Goal: Information Seeking & Learning: Learn about a topic

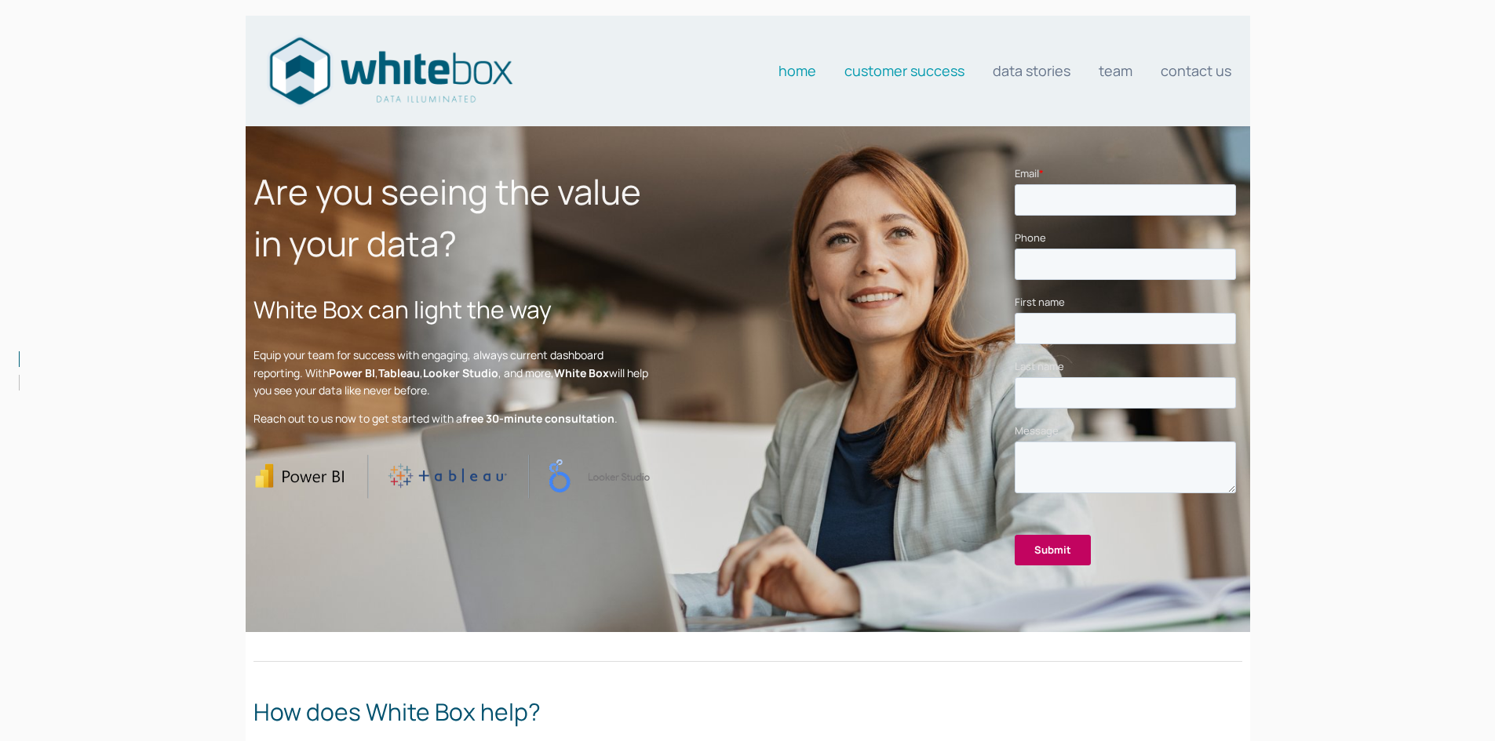
click at [941, 69] on link "Customer Success" at bounding box center [904, 70] width 120 height 31
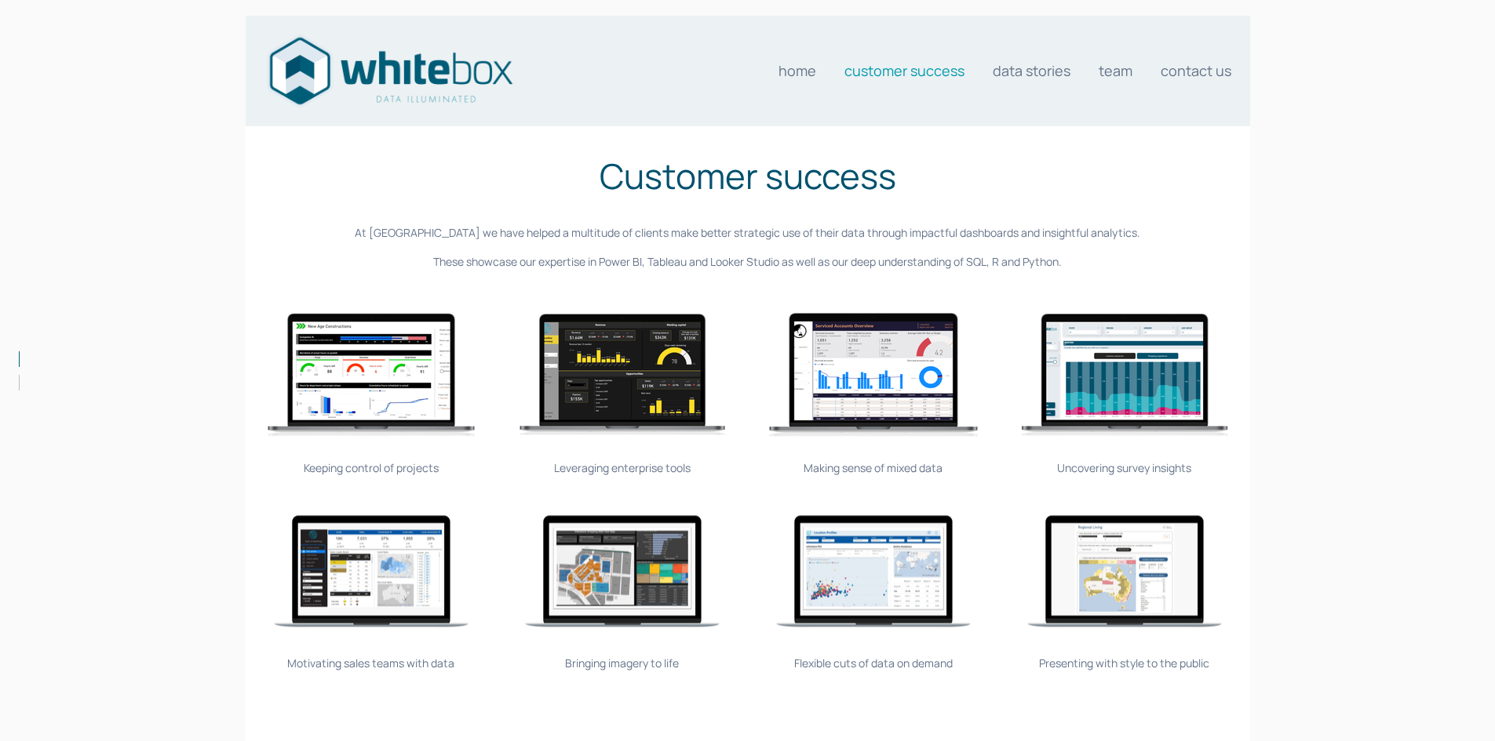
click at [1128, 468] on div "Uncovering survey insights" at bounding box center [1124, 468] width 235 height 17
click at [1120, 396] on img at bounding box center [1124, 375] width 235 height 157
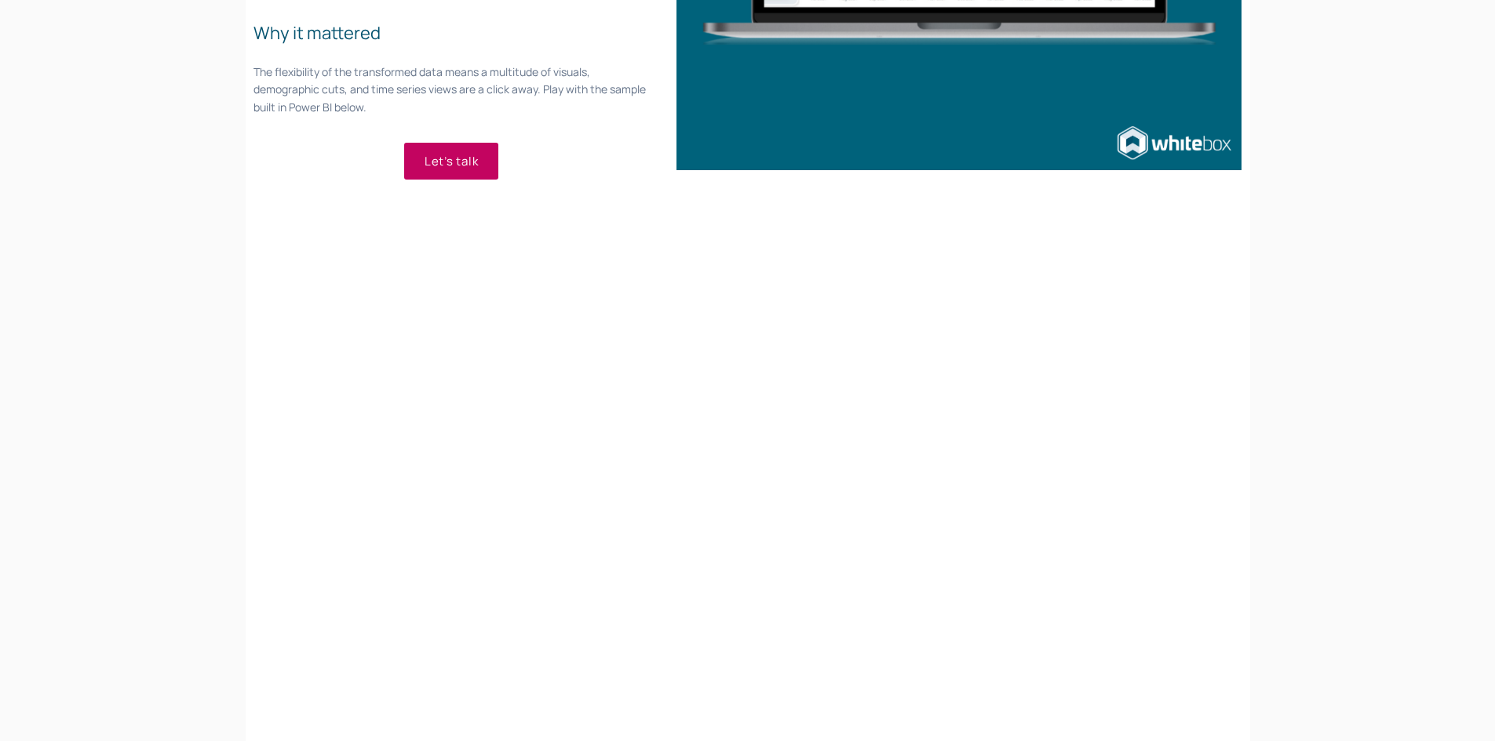
scroll to position [549, 0]
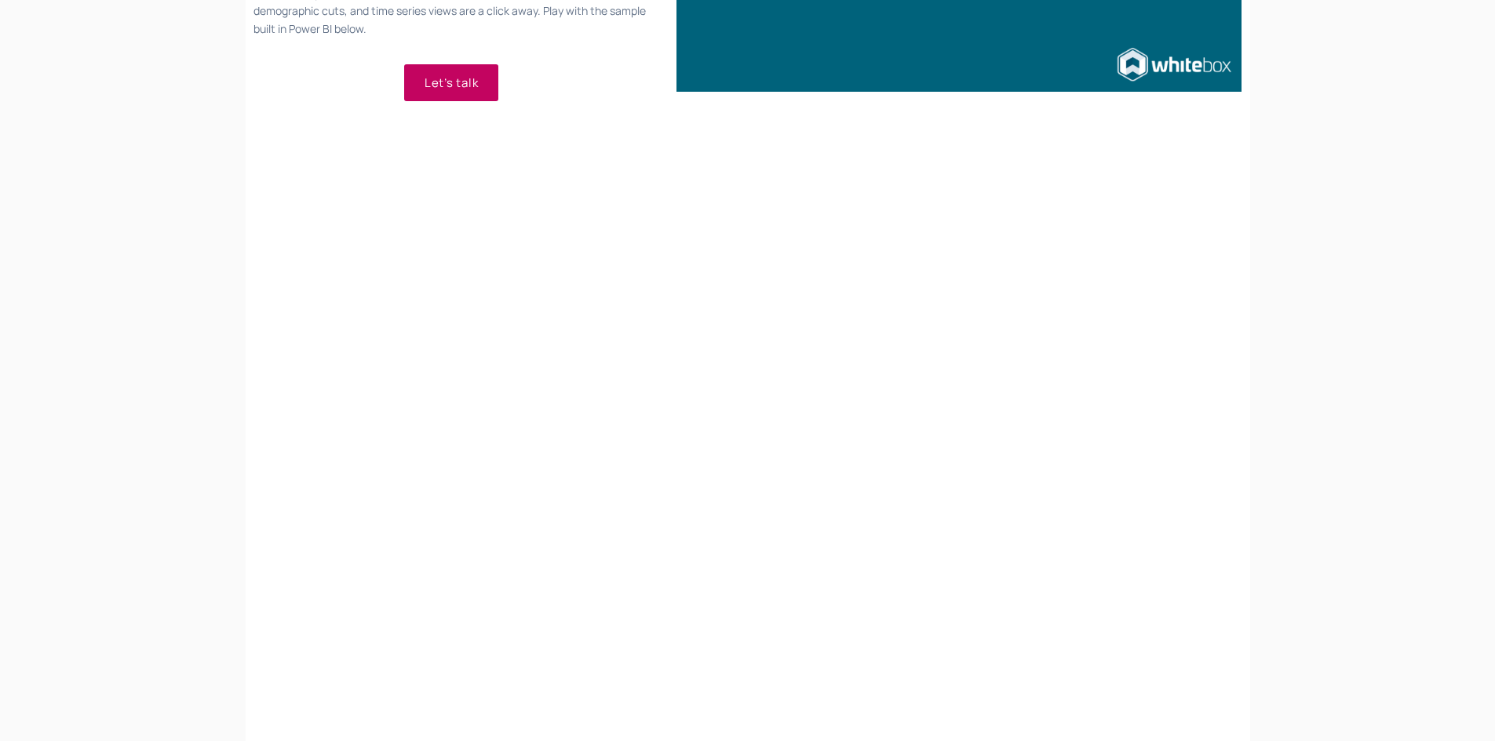
click at [1174, 311] on div at bounding box center [789, 423] width 904 height 485
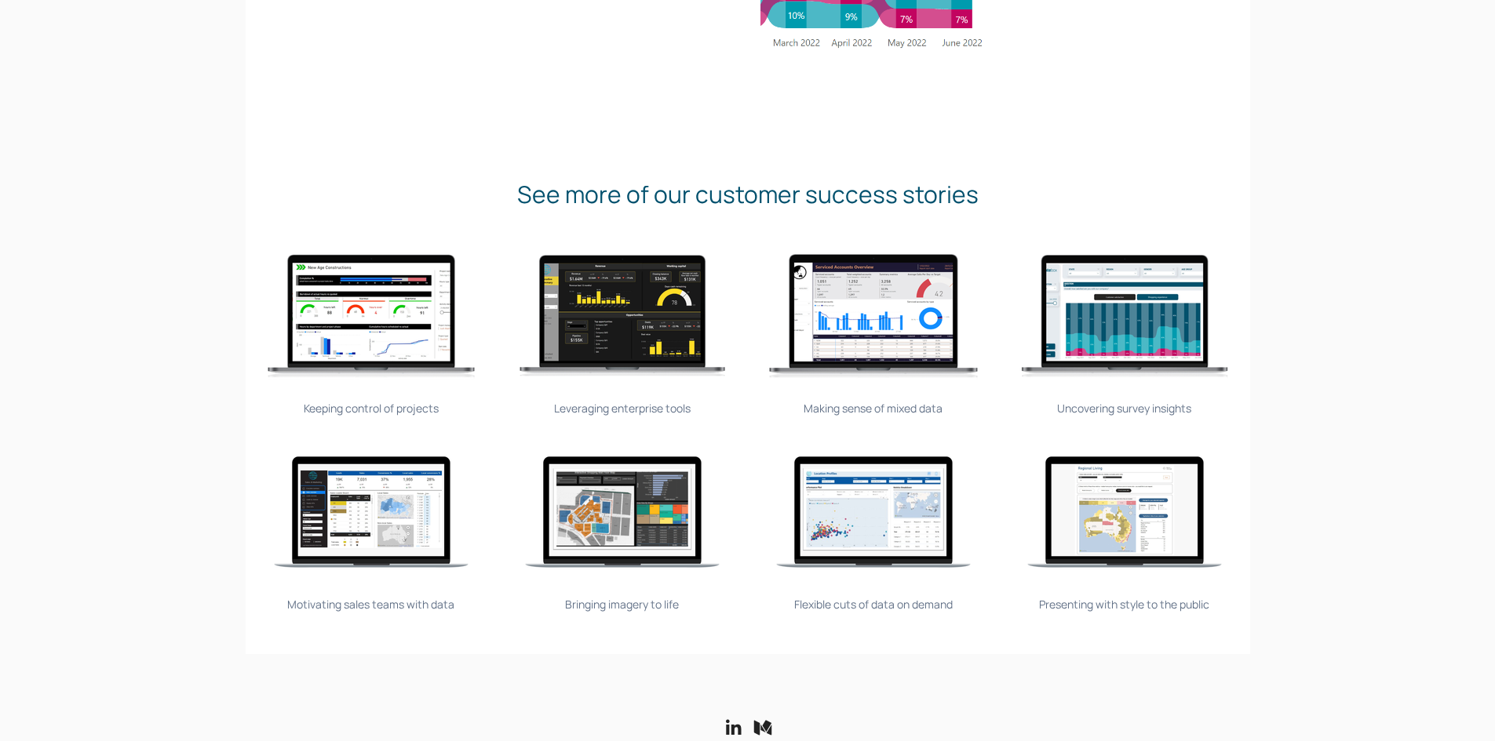
scroll to position [1569, 0]
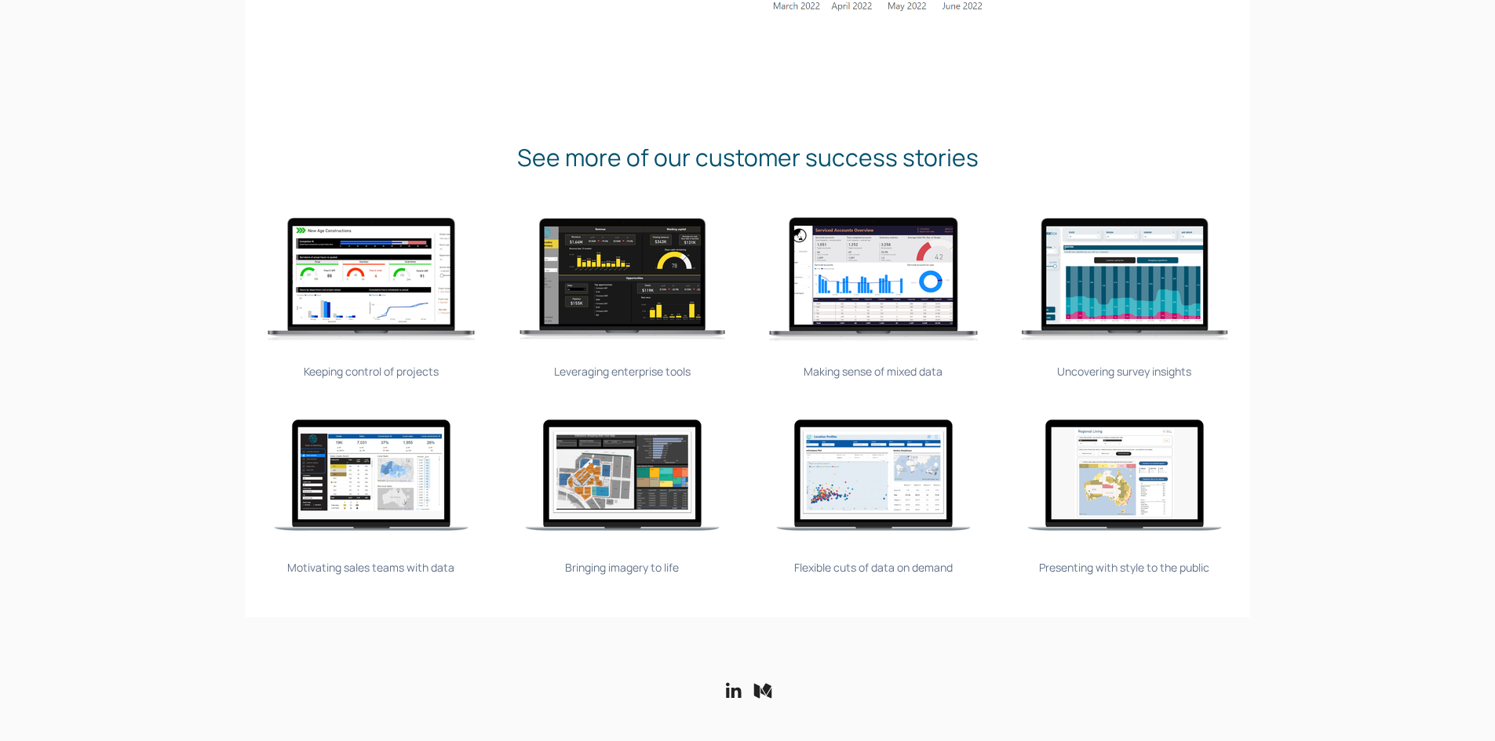
click at [875, 490] on img at bounding box center [873, 475] width 235 height 209
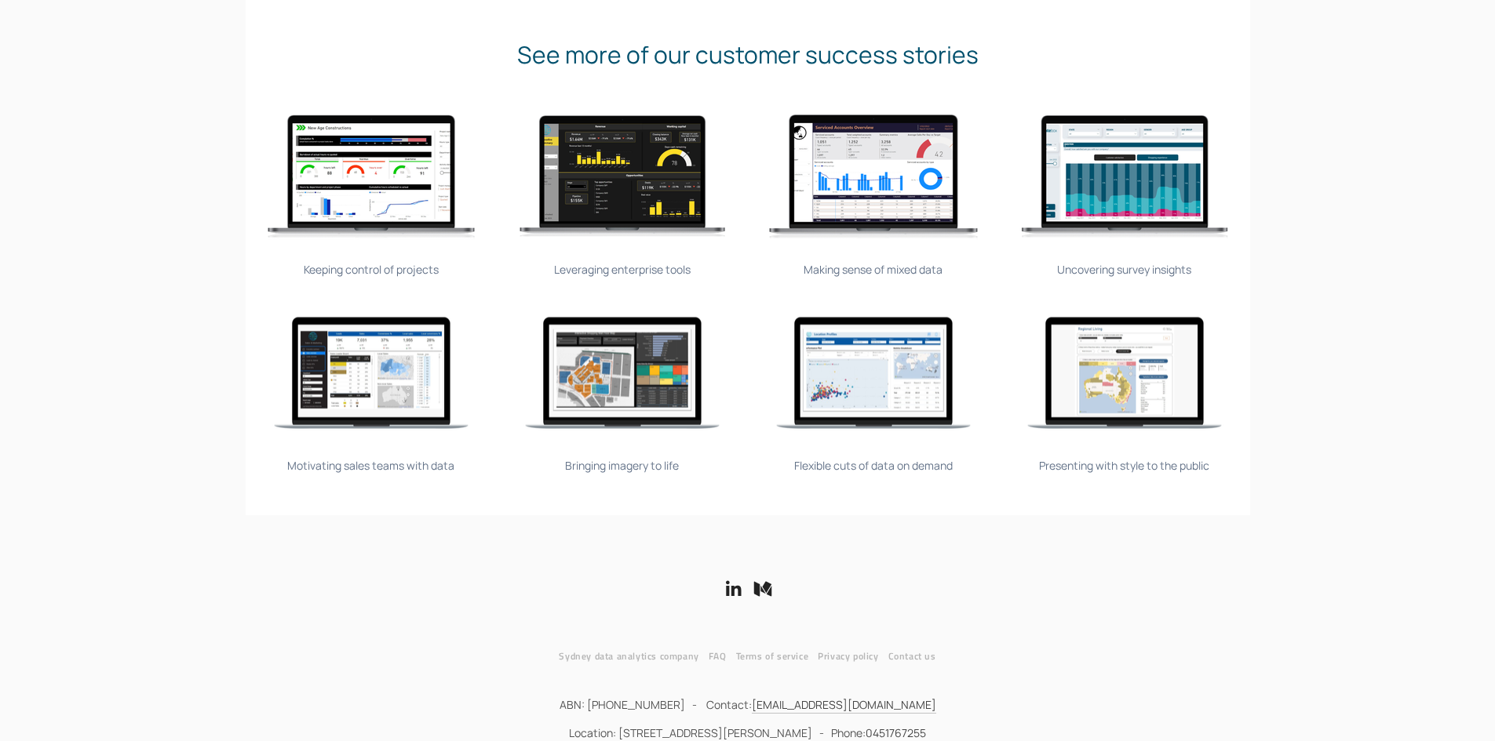
scroll to position [1685, 0]
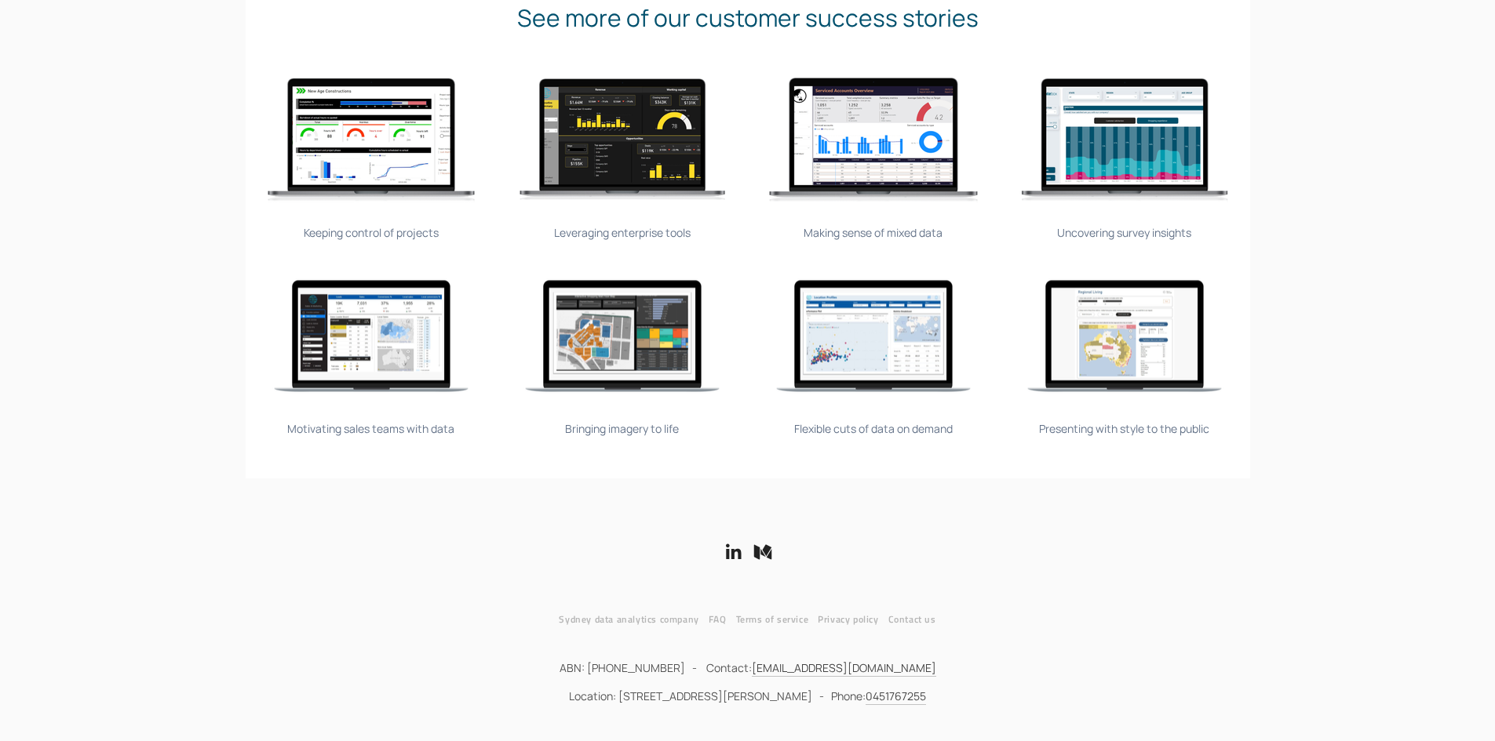
click at [1131, 349] on img at bounding box center [1124, 335] width 235 height 209
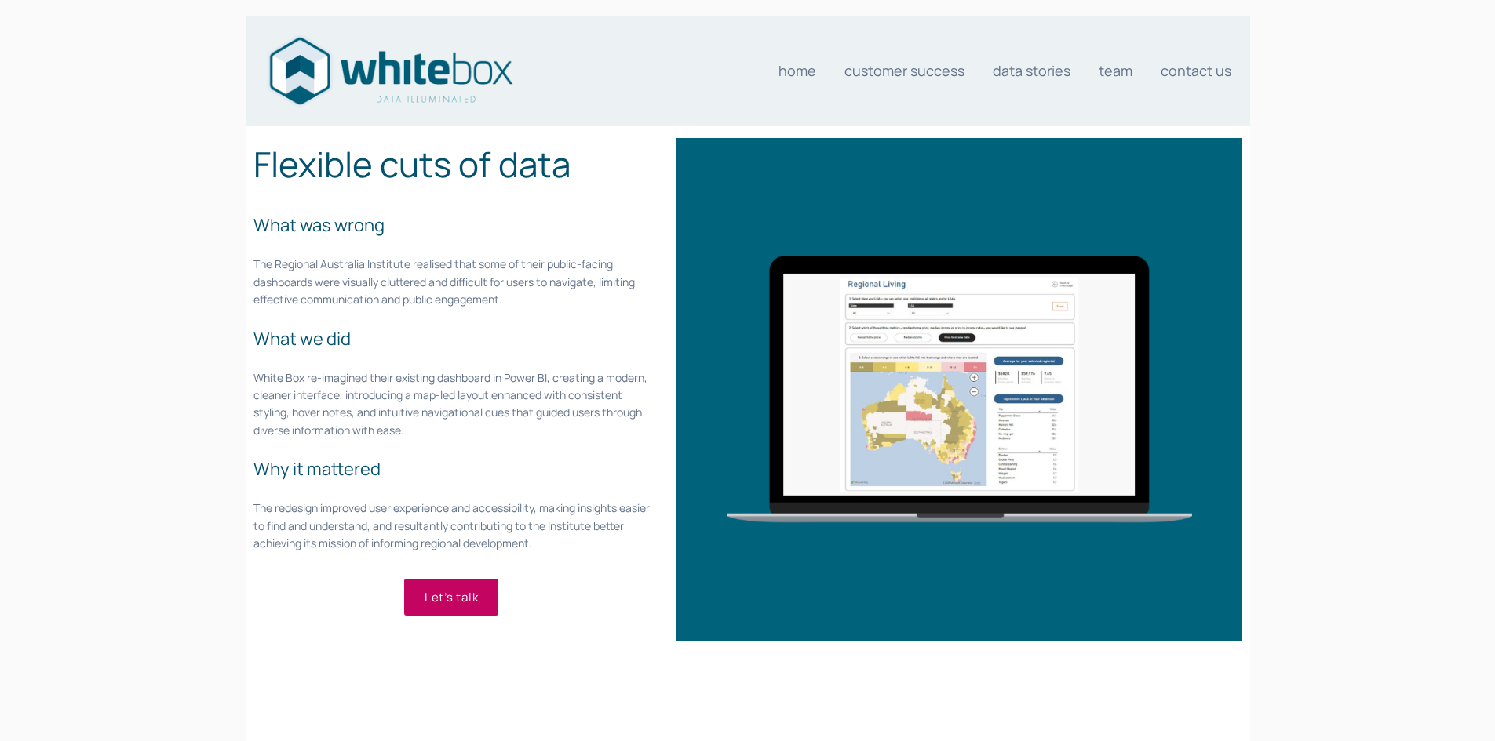
click at [987, 348] on img at bounding box center [959, 389] width 566 height 503
click at [918, 375] on img at bounding box center [959, 389] width 566 height 503
click at [1006, 70] on link "Data stories" at bounding box center [1031, 70] width 78 height 31
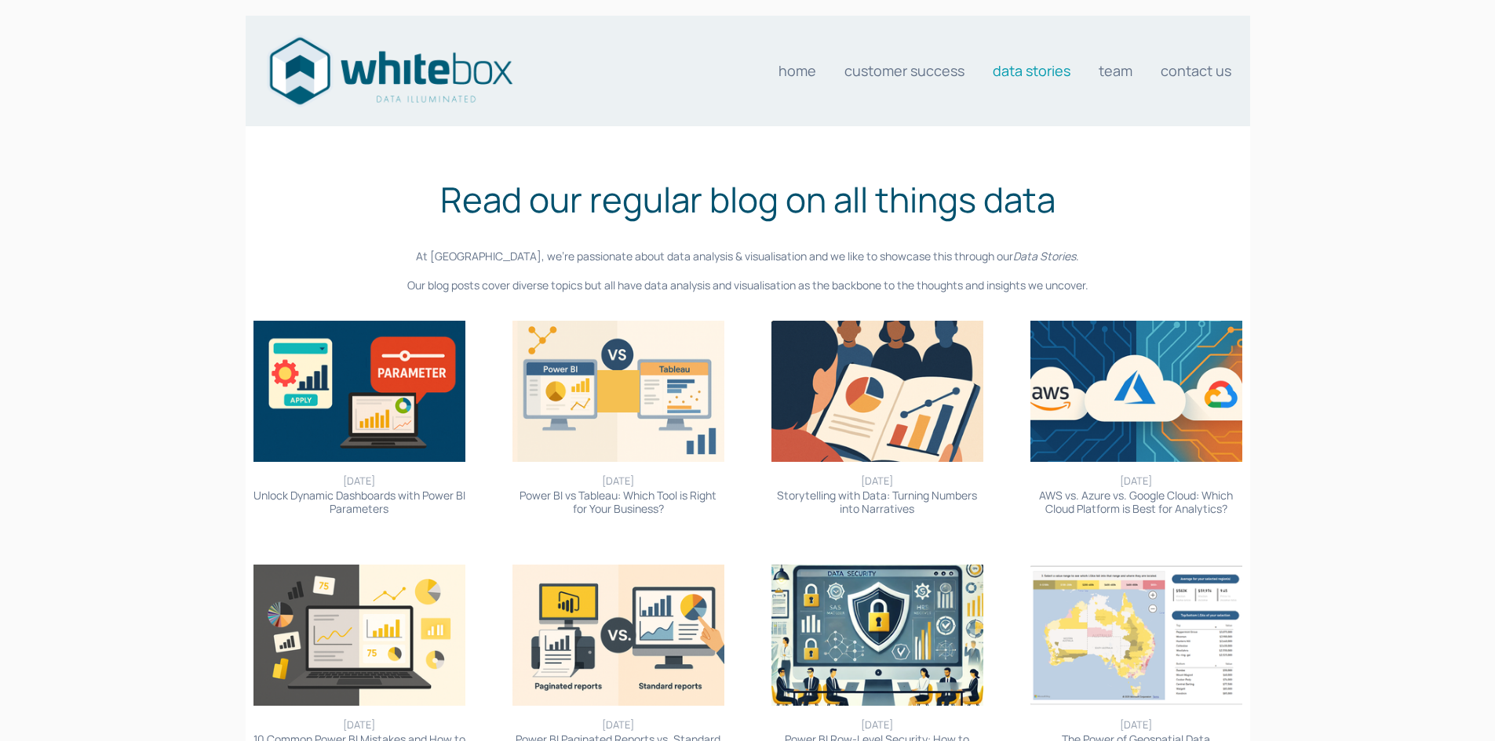
click at [646, 497] on link "Power BI vs Tableau: Which Tool is Right for Your Business?" at bounding box center [617, 502] width 197 height 28
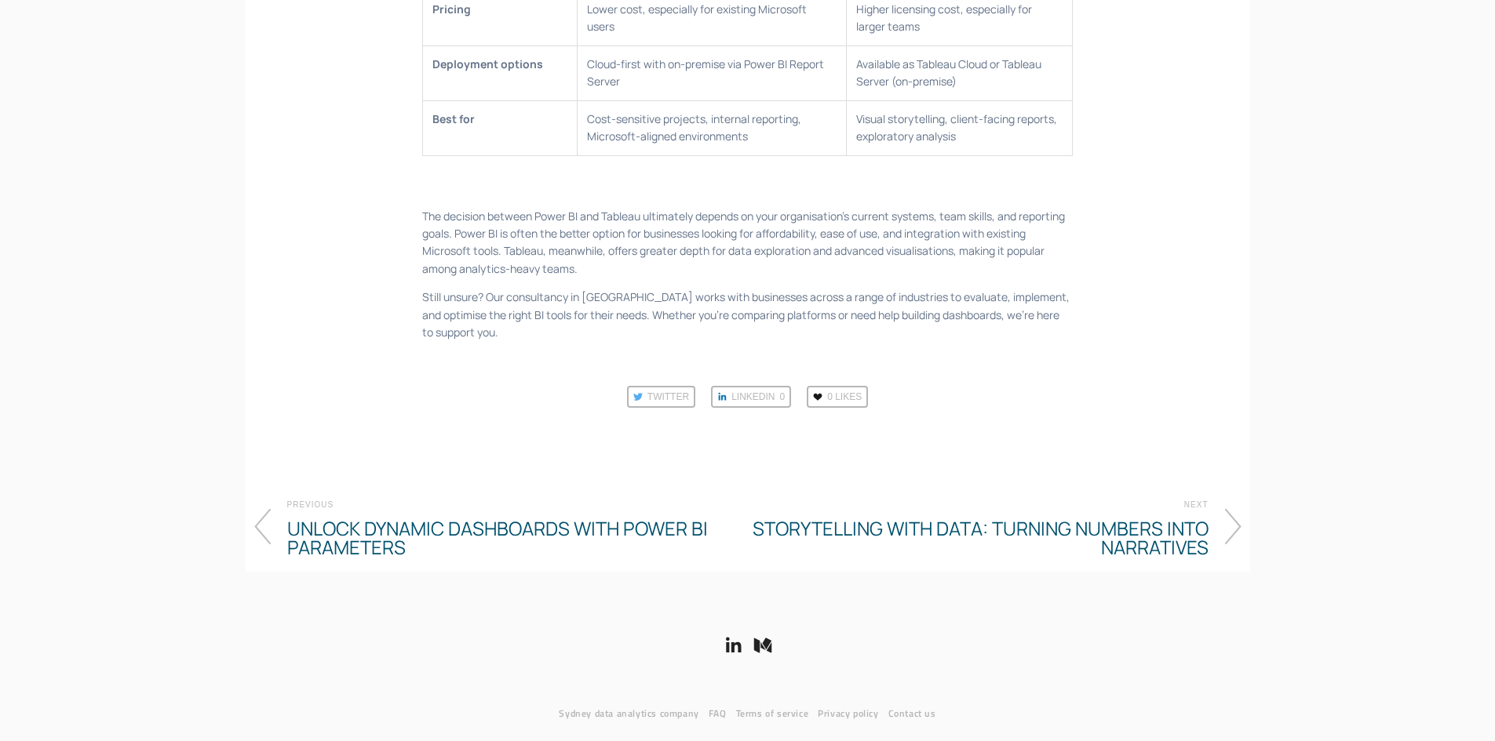
scroll to position [2511, 0]
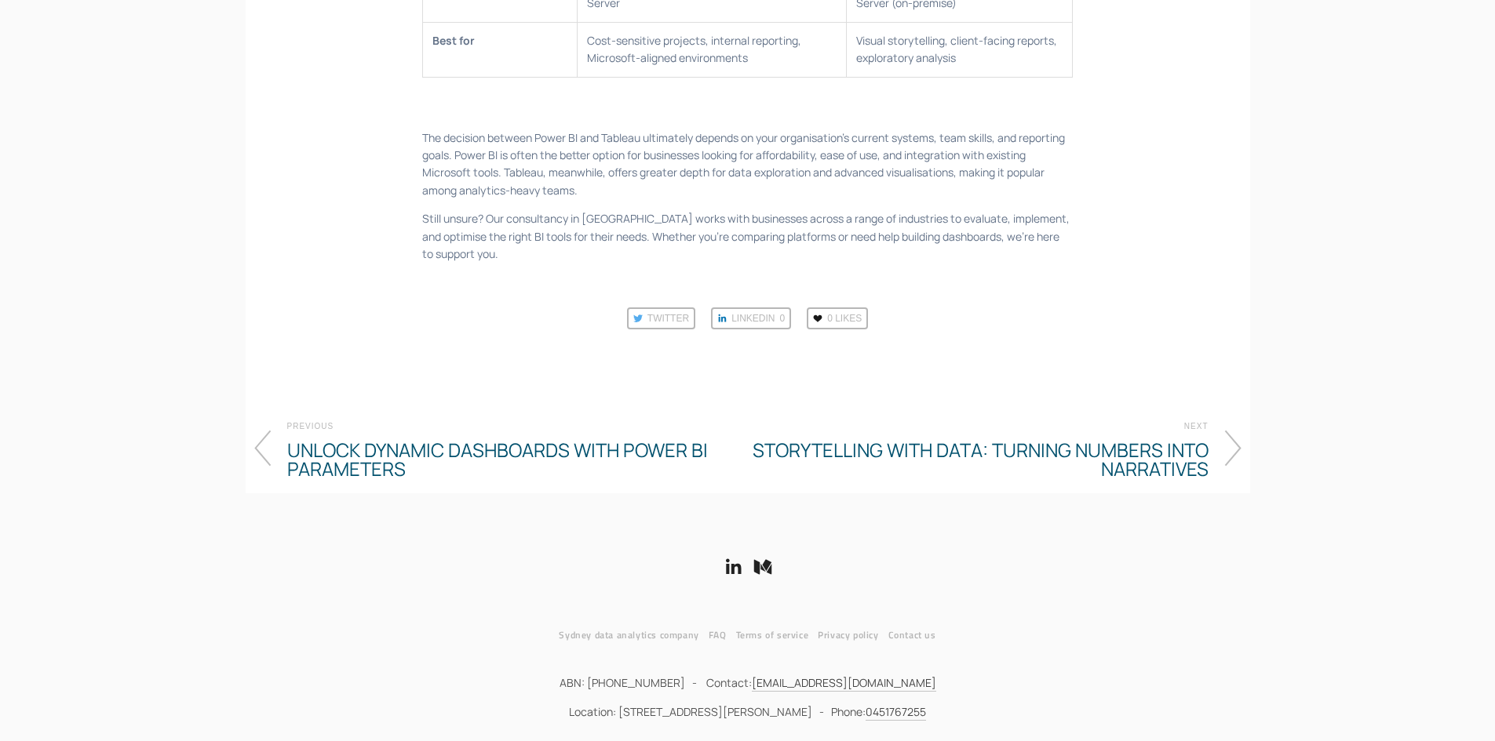
click at [1061, 454] on h4 "Storytelling with Data: Turning Numbers into Narratives" at bounding box center [978, 460] width 461 height 44
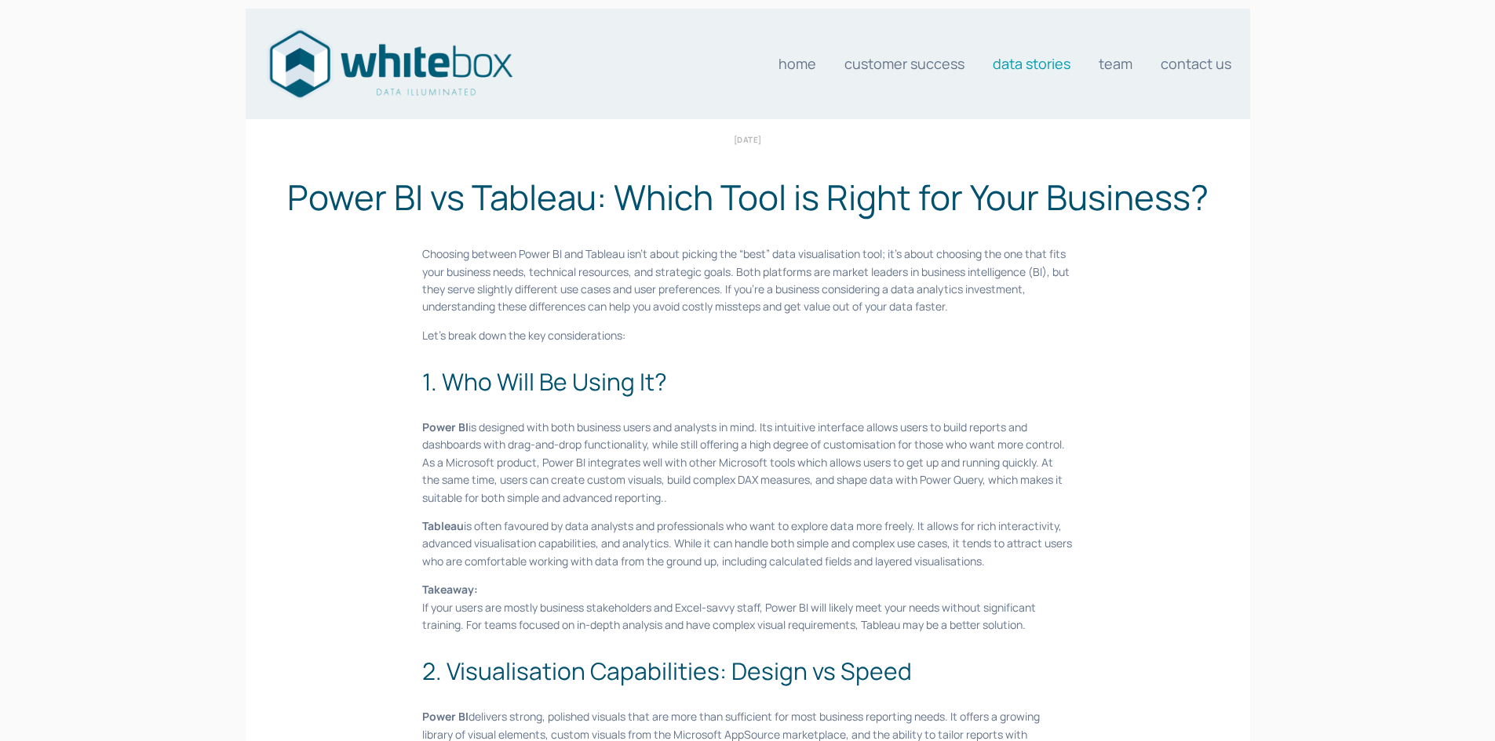
scroll to position [0, 0]
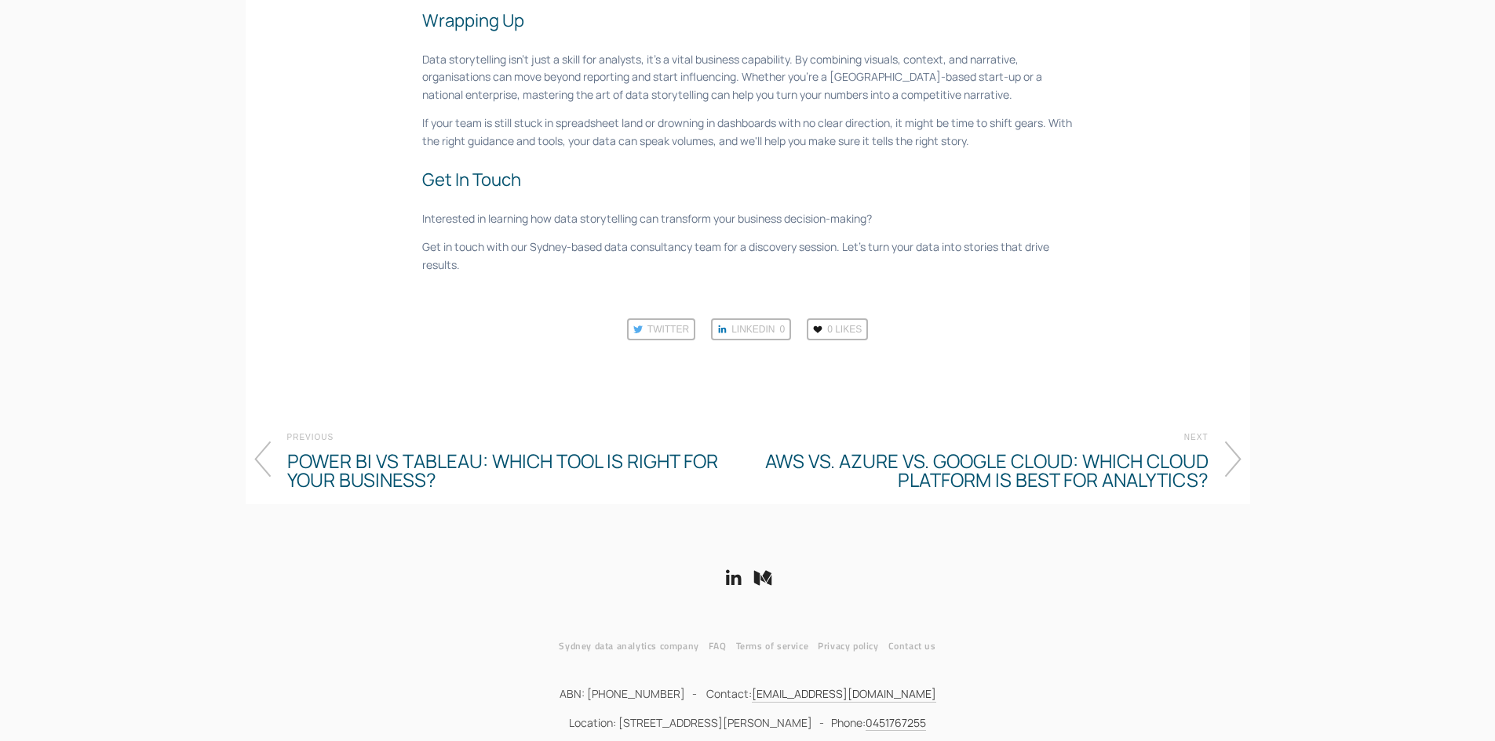
scroll to position [2275, 0]
